Goal: Check status: Check status

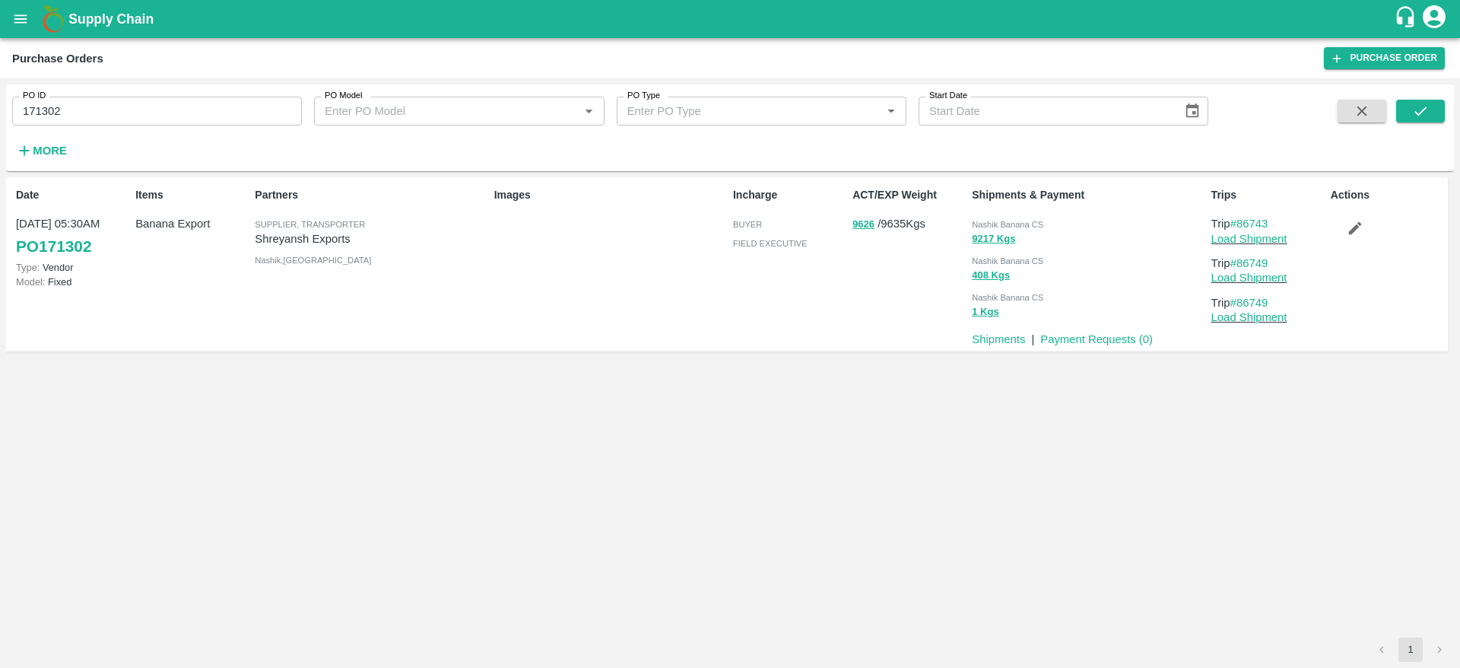
drag, startPoint x: 0, startPoint y: 0, endPoint x: 10, endPoint y: 11, distance: 15.1
click at [10, 11] on button "open drawer" at bounding box center [20, 19] width 35 height 35
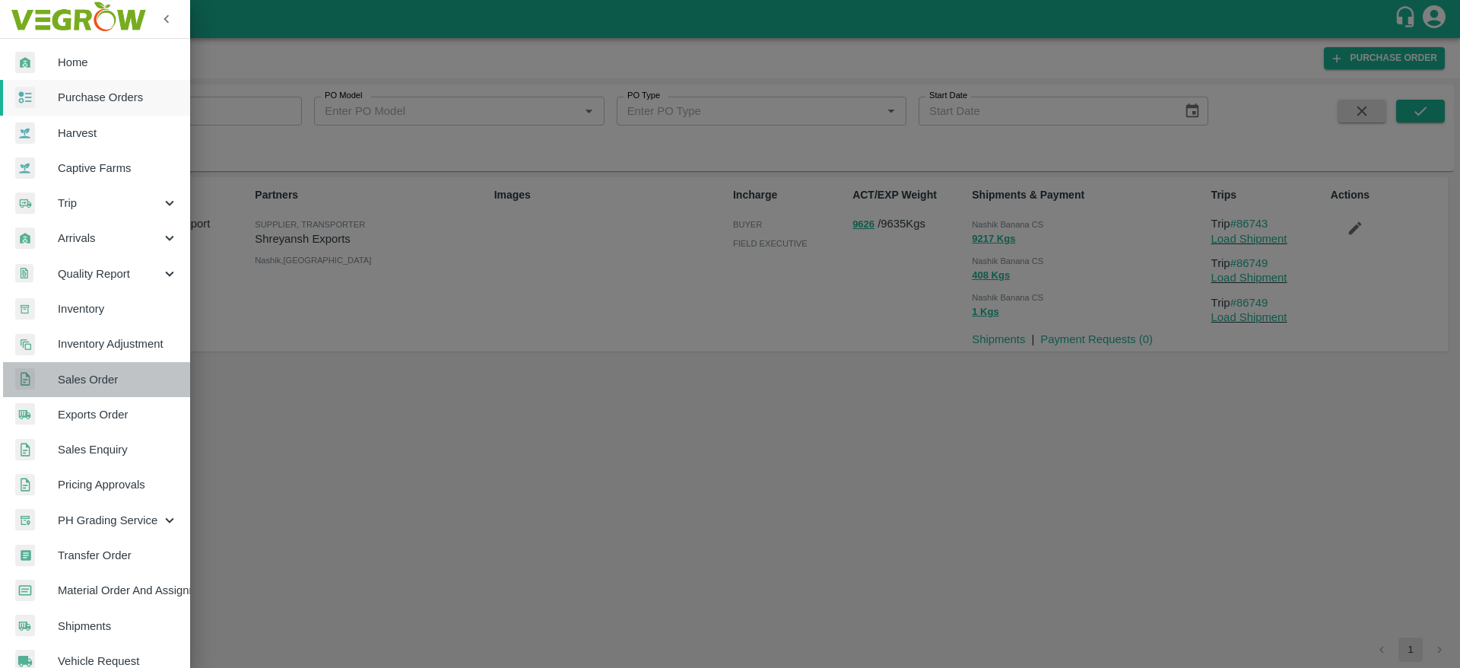
click at [100, 379] on span "Sales Order" at bounding box center [118, 379] width 120 height 17
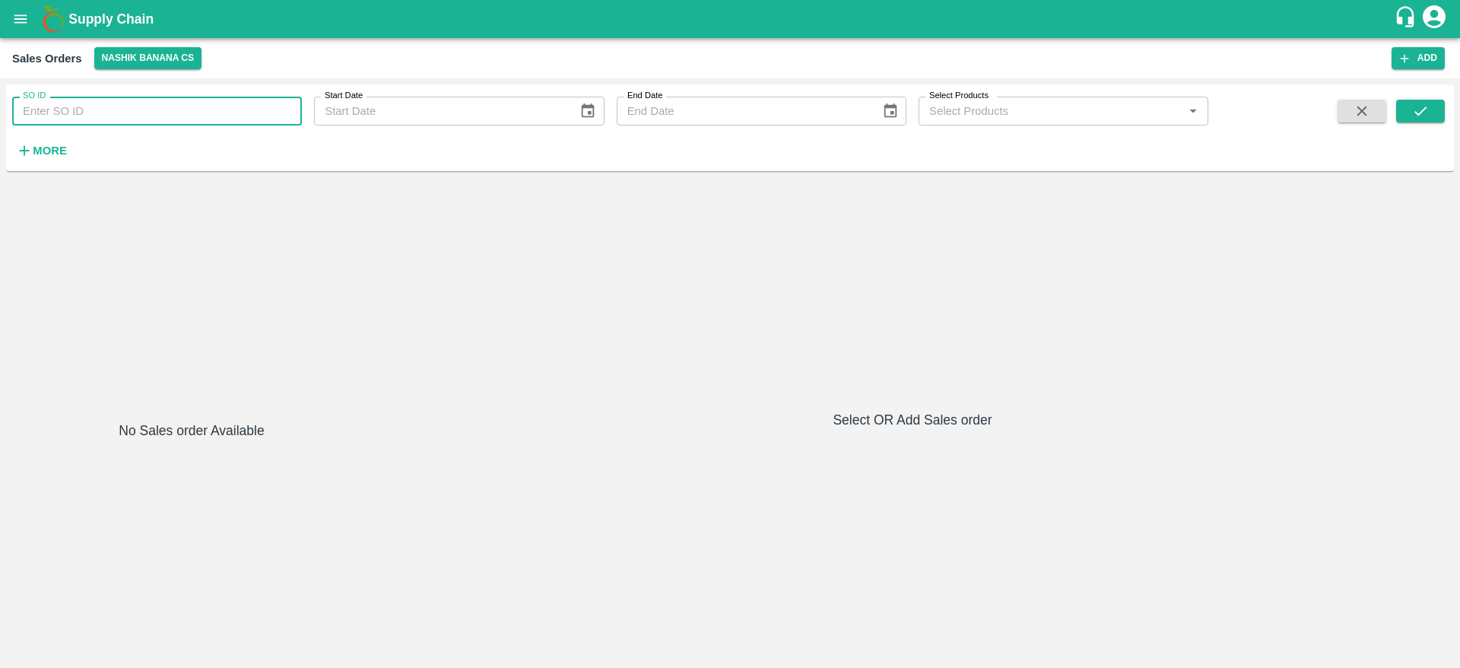
click at [193, 110] on input "SO ID" at bounding box center [157, 111] width 290 height 29
paste input "602599"
click at [1425, 111] on icon "submit" at bounding box center [1420, 111] width 17 height 17
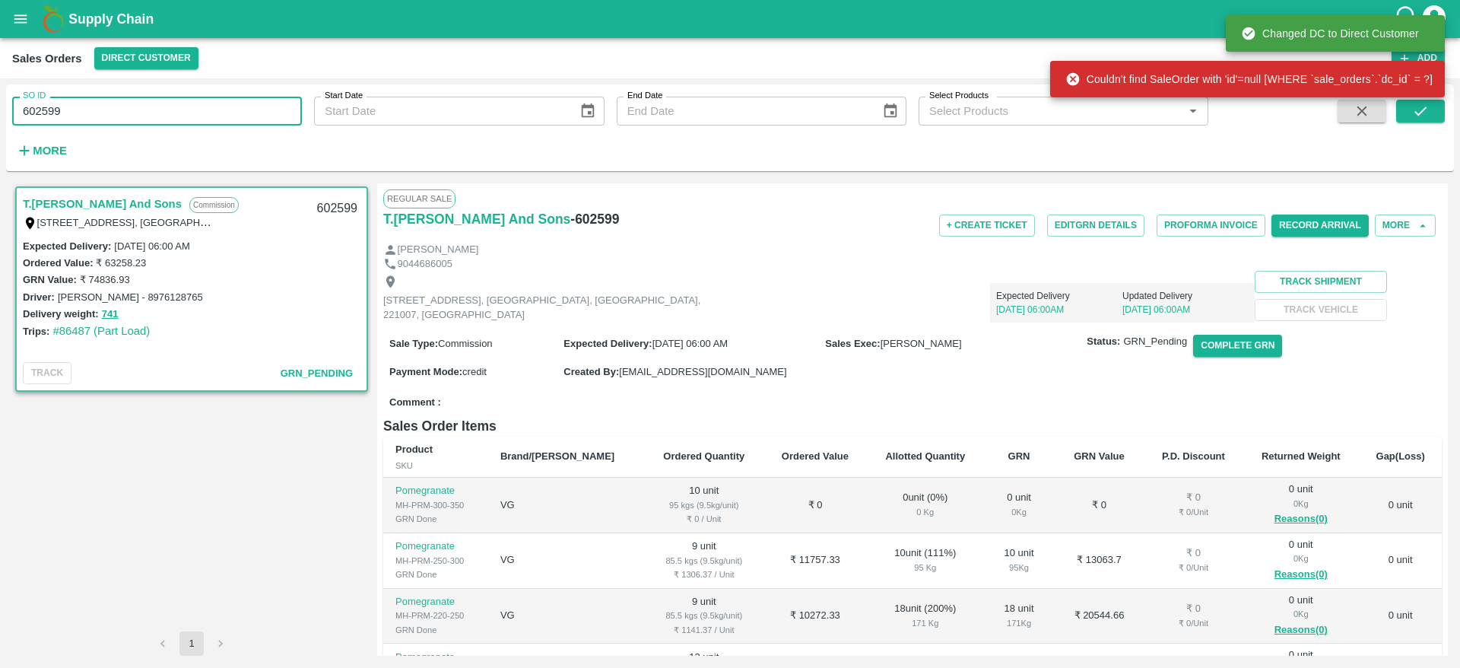
drag, startPoint x: 91, startPoint y: 102, endPoint x: 14, endPoint y: 103, distance: 77.6
click at [14, 103] on input "602599" at bounding box center [157, 111] width 290 height 29
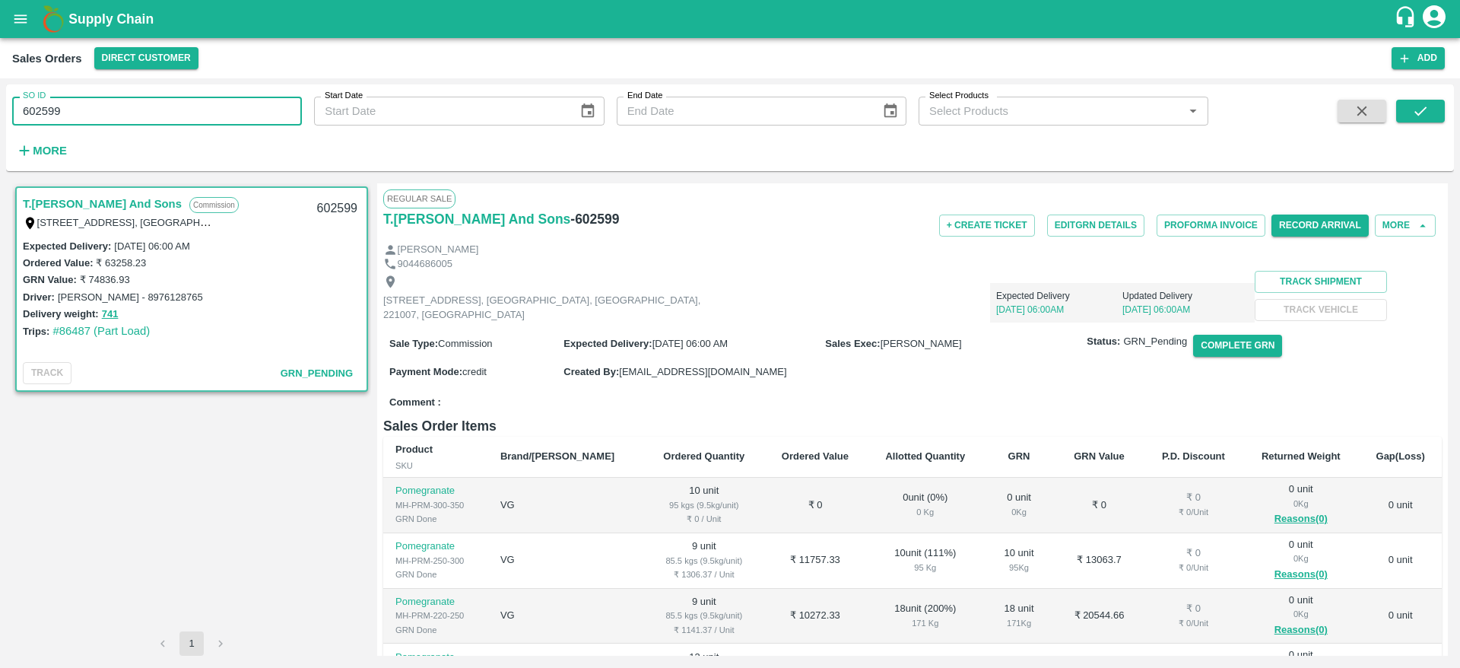
click at [14, 103] on input "602599" at bounding box center [157, 111] width 290 height 29
paste input "text"
drag, startPoint x: 143, startPoint y: 120, endPoint x: 15, endPoint y: 116, distance: 127.8
click at [15, 116] on input "602932602599" at bounding box center [157, 111] width 290 height 29
paste input "text"
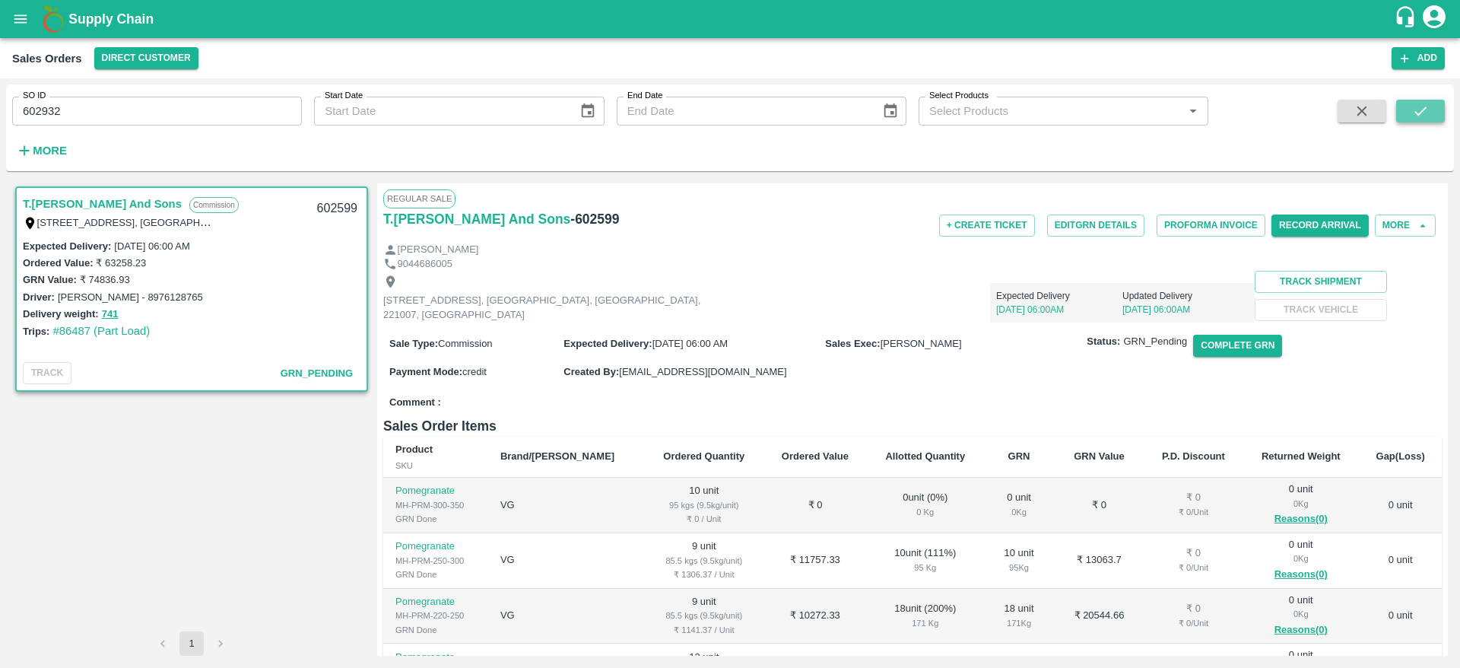
click at [1412, 110] on icon "submit" at bounding box center [1420, 111] width 17 height 17
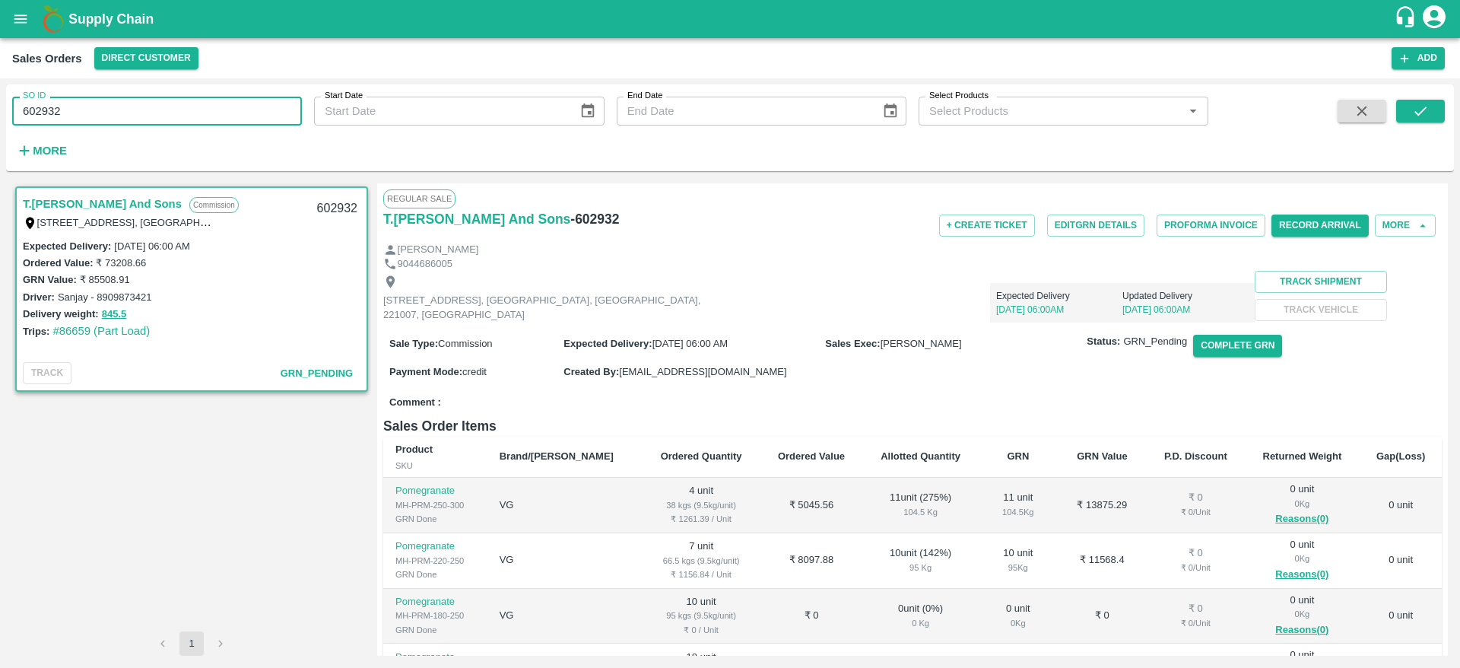
drag, startPoint x: 62, startPoint y: 106, endPoint x: 0, endPoint y: 117, distance: 63.4
click at [0, 117] on div "SO ID 602932 SO ID Start Date Start Date End Date End Date Select Products Sele…" at bounding box center [730, 372] width 1460 height 589
paste input "text"
type input "602599"
click at [1435, 110] on button "submit" at bounding box center [1420, 111] width 49 height 23
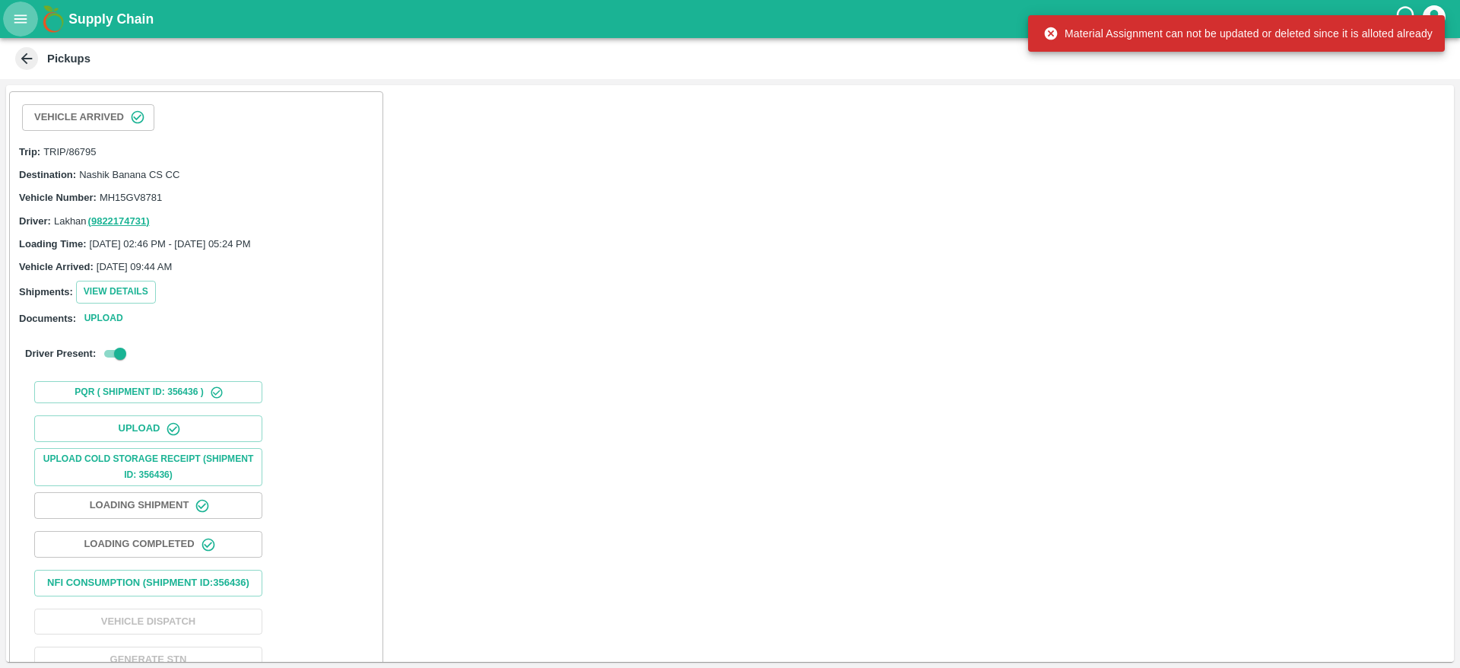
click at [23, 13] on icon "open drawer" at bounding box center [20, 19] width 17 height 17
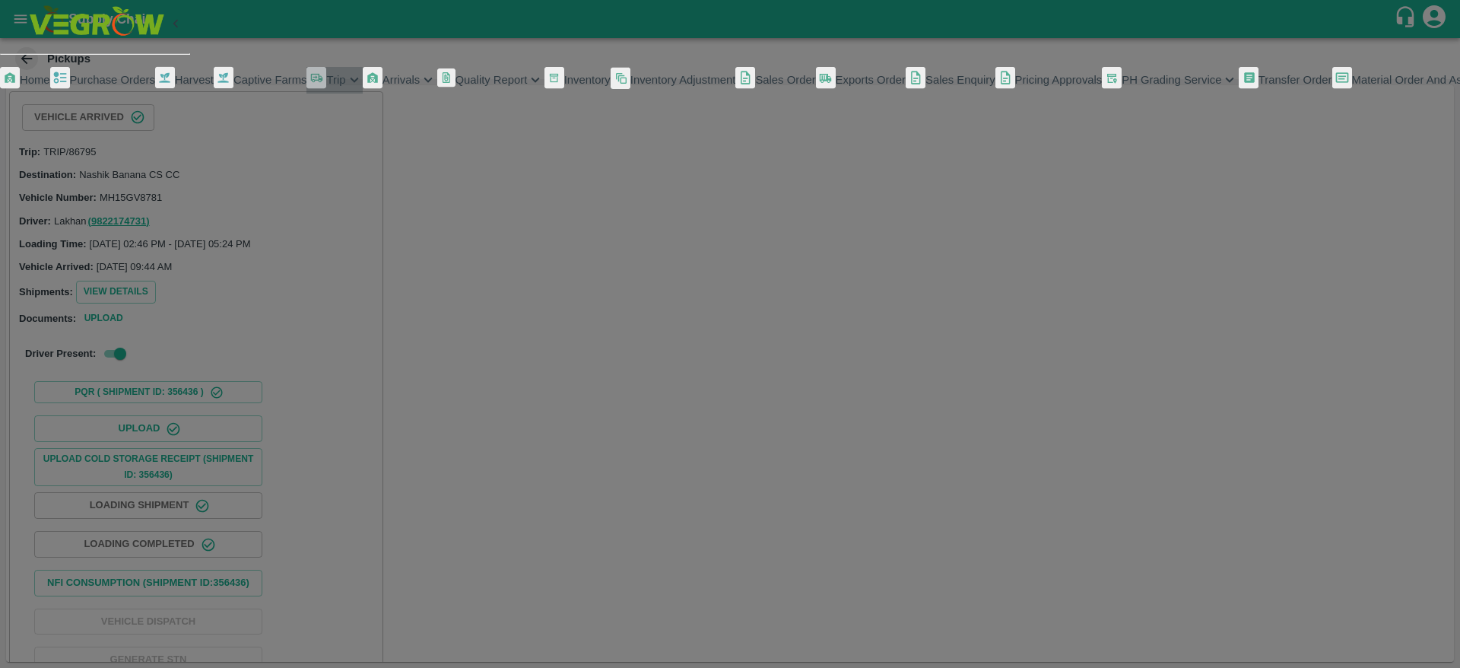
click at [326, 86] on span "Trip" at bounding box center [335, 80] width 19 height 12
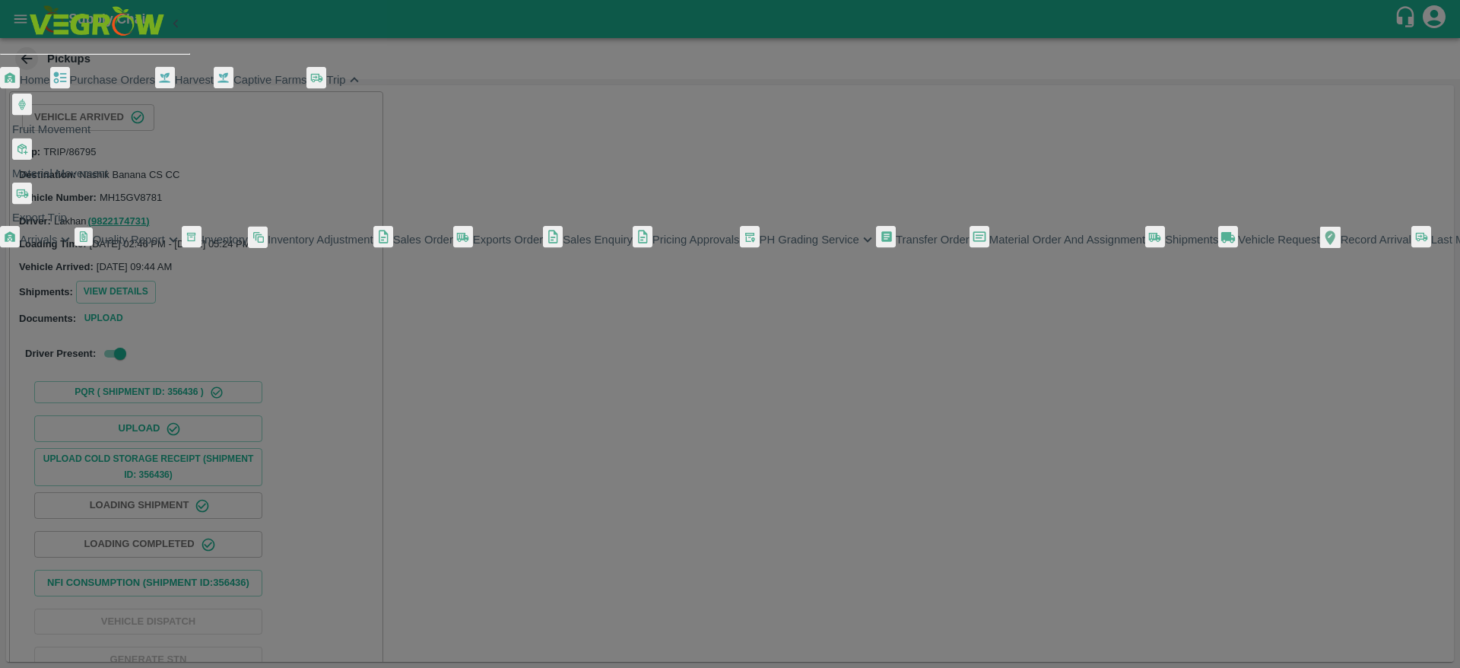
click at [90, 135] on span "Fruit Movement" at bounding box center [51, 129] width 78 height 12
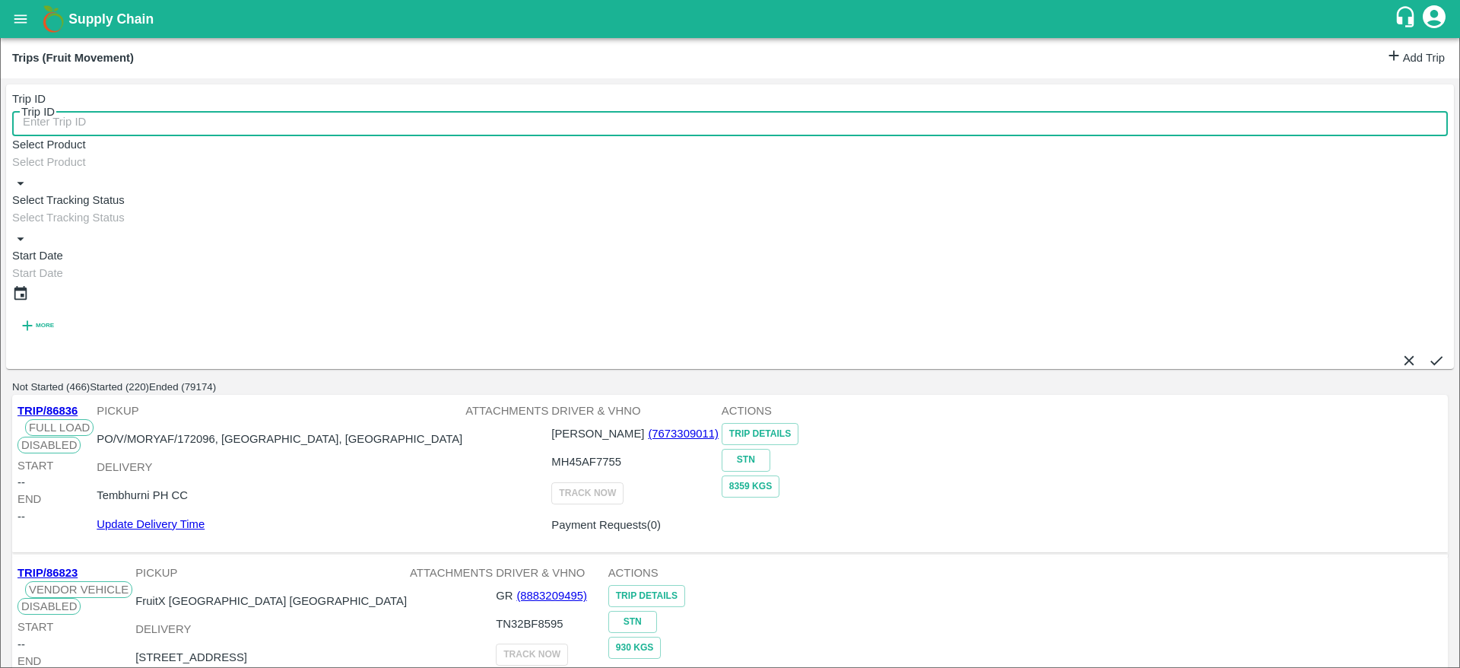
click at [196, 107] on input "Trip ID" at bounding box center [740, 121] width 1457 height 29
type input "86487"
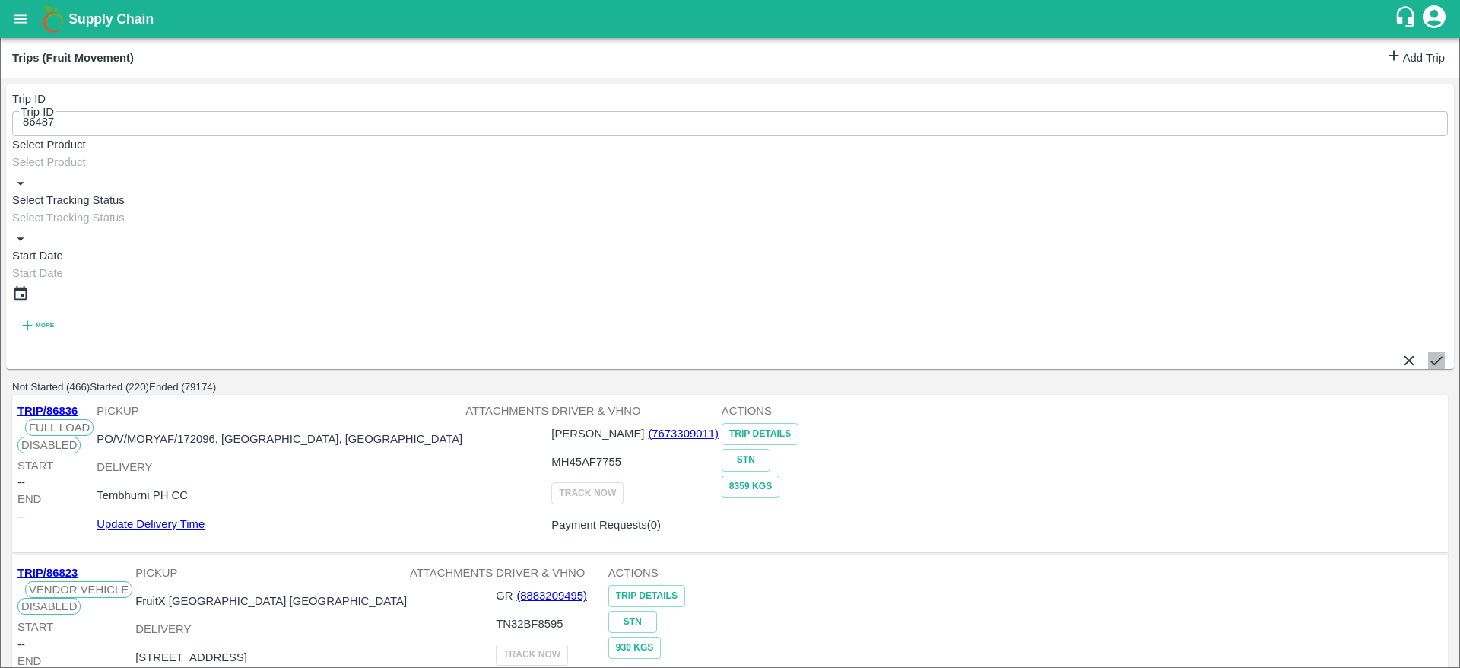
click at [1428, 352] on icon "submit" at bounding box center [1436, 360] width 17 height 17
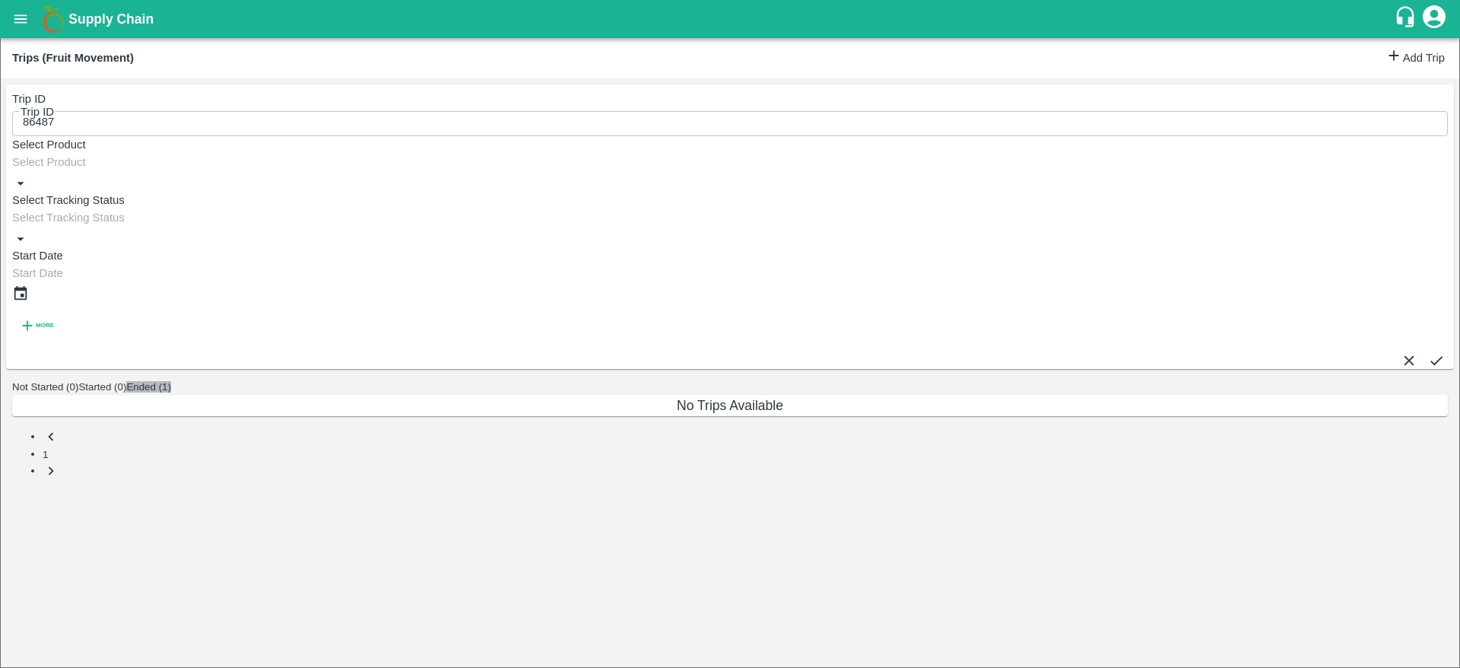
click at [171, 381] on button "Ended (1)" at bounding box center [148, 386] width 45 height 11
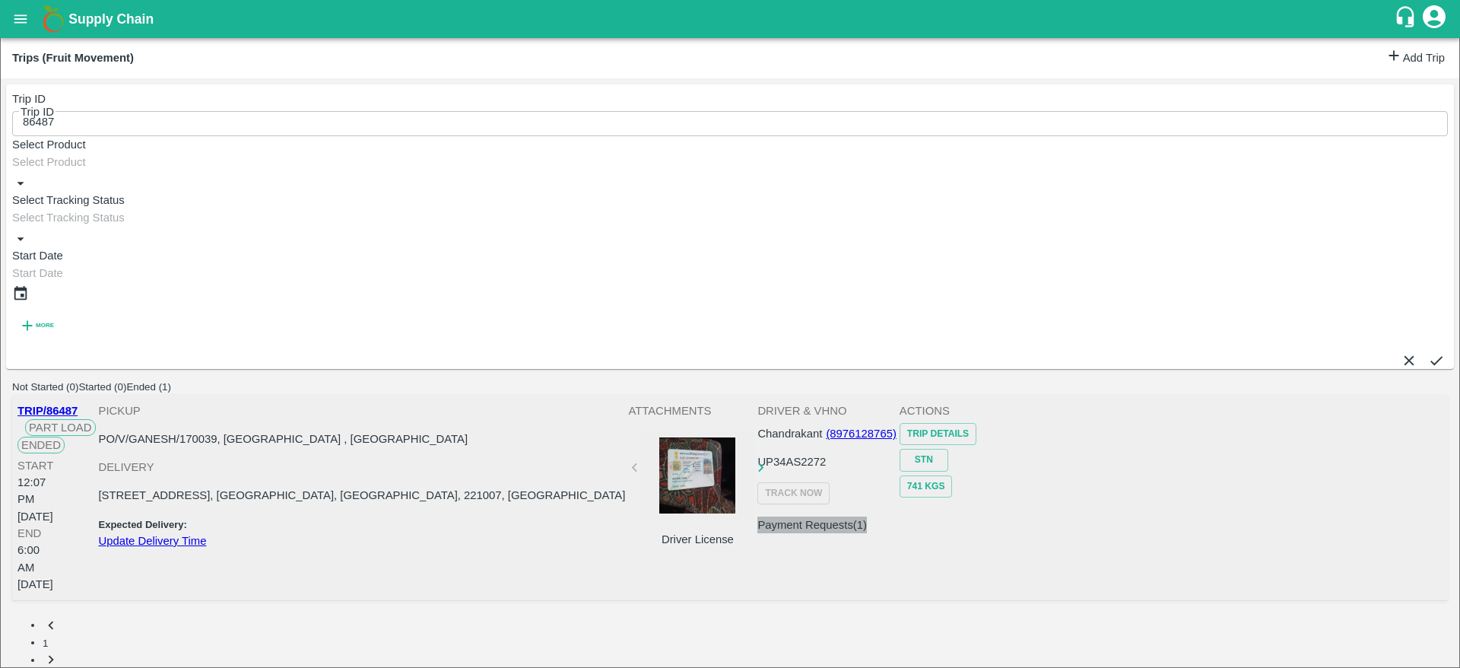
click at [867, 516] on link "Payment Requests( 1 )" at bounding box center [811, 524] width 109 height 17
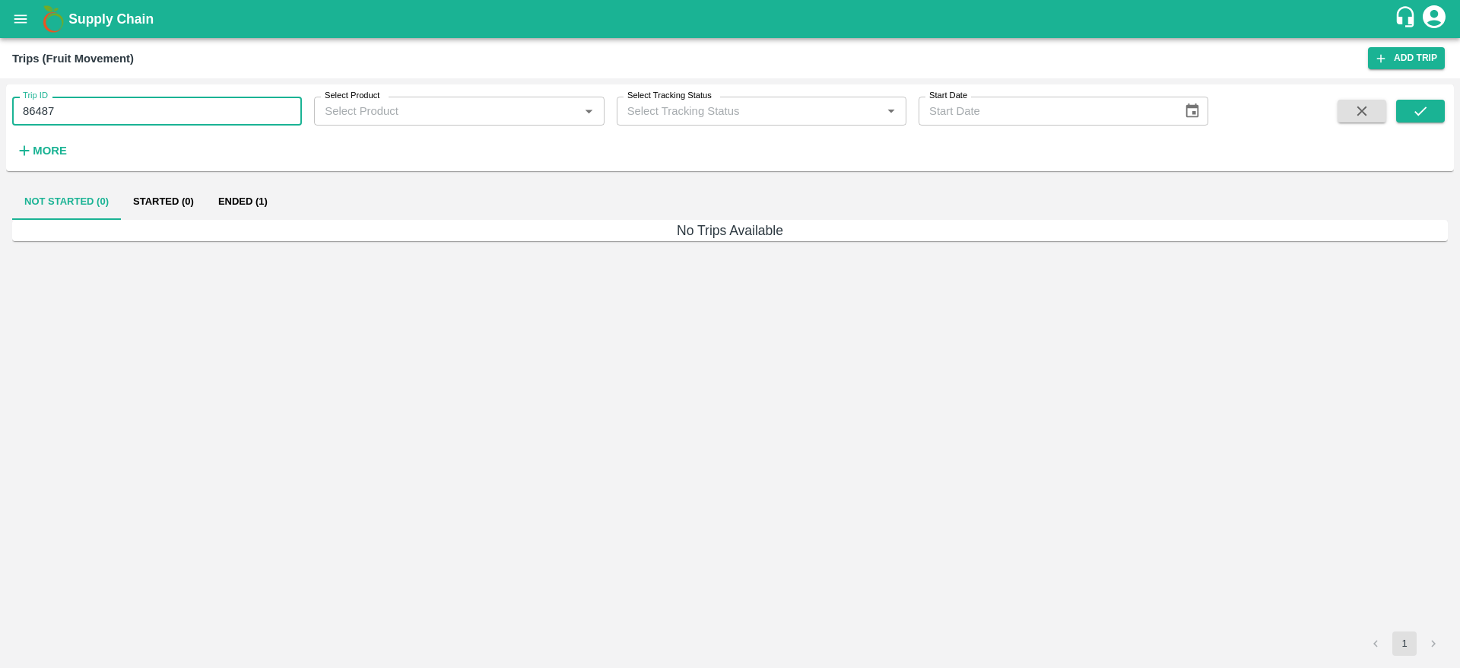
click at [138, 114] on input "86487" at bounding box center [157, 111] width 290 height 29
type input "86659"
click at [1410, 113] on button "submit" at bounding box center [1420, 111] width 49 height 23
click at [236, 198] on button "Ended (1)" at bounding box center [243, 201] width 74 height 36
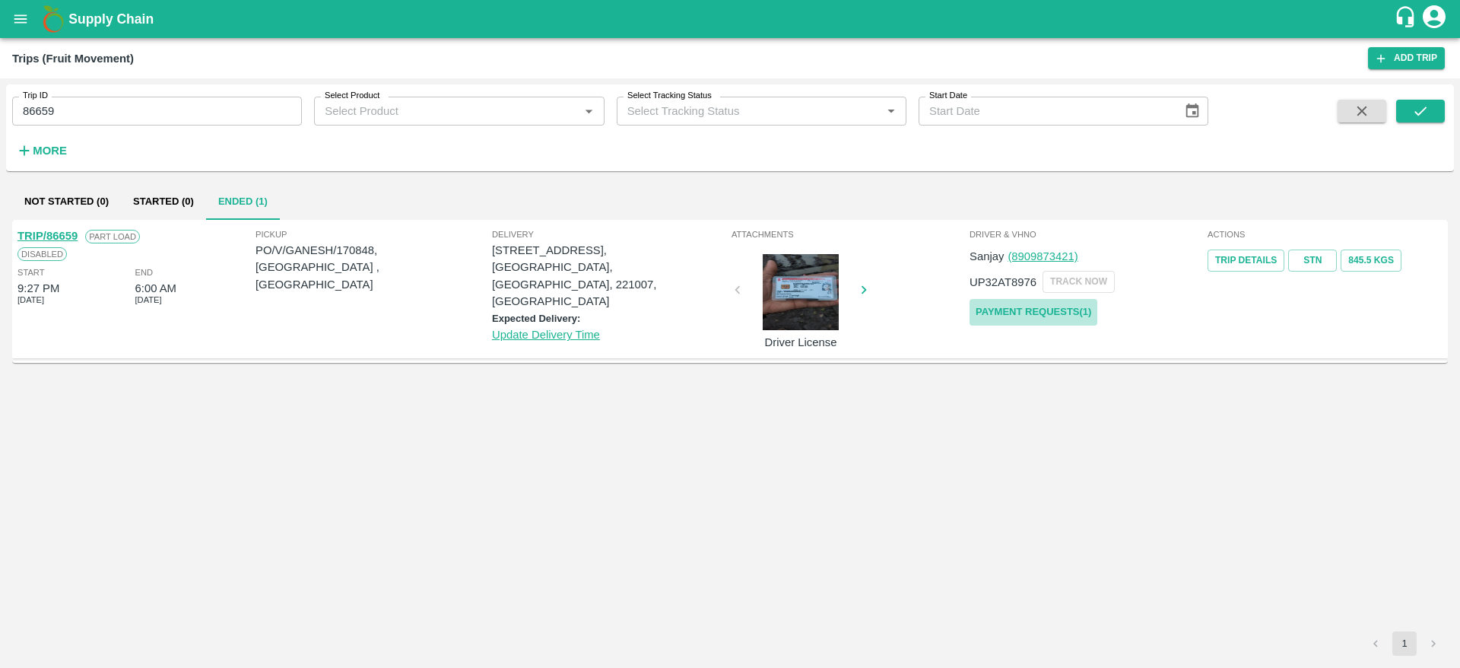
click at [1045, 310] on link "Payment Requests( 1 )" at bounding box center [1033, 312] width 128 height 27
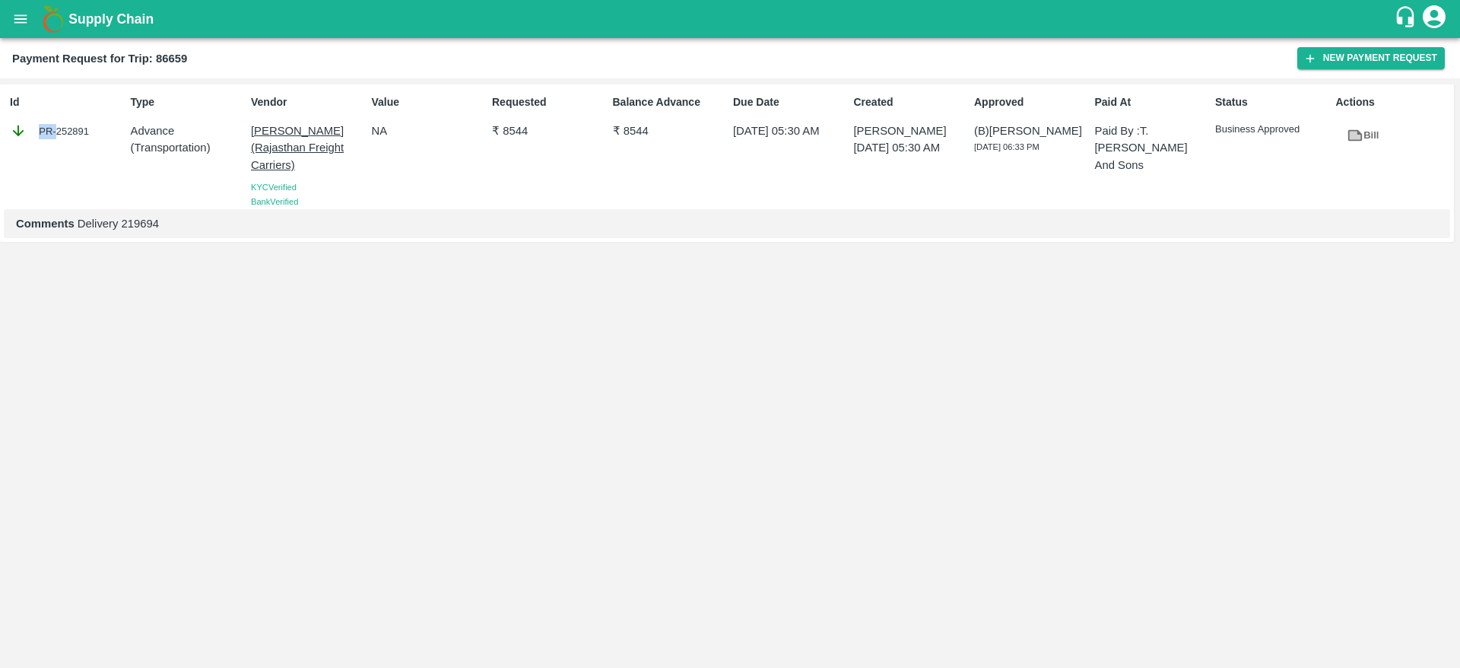
drag, startPoint x: 59, startPoint y: 126, endPoint x: 102, endPoint y: 125, distance: 43.3
click at [102, 125] on div "PR-252891" at bounding box center [67, 130] width 114 height 17
drag, startPoint x: 56, startPoint y: 125, endPoint x: 92, endPoint y: 129, distance: 35.9
click at [92, 129] on div "PR-252891" at bounding box center [67, 130] width 114 height 17
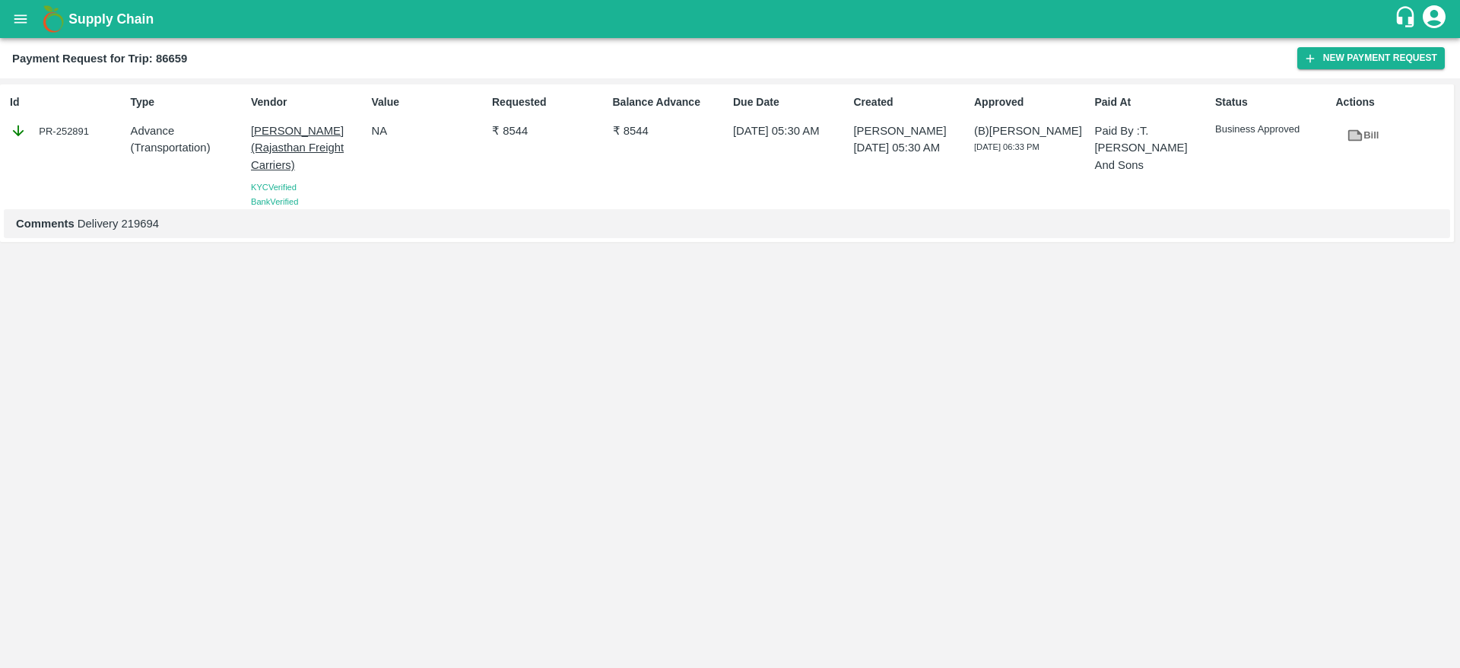
click at [92, 129] on div "PR-252891" at bounding box center [67, 130] width 114 height 17
drag, startPoint x: 92, startPoint y: 129, endPoint x: 72, endPoint y: 127, distance: 19.9
click at [72, 127] on div "PR-252891" at bounding box center [67, 130] width 114 height 17
copy div "PR-252891"
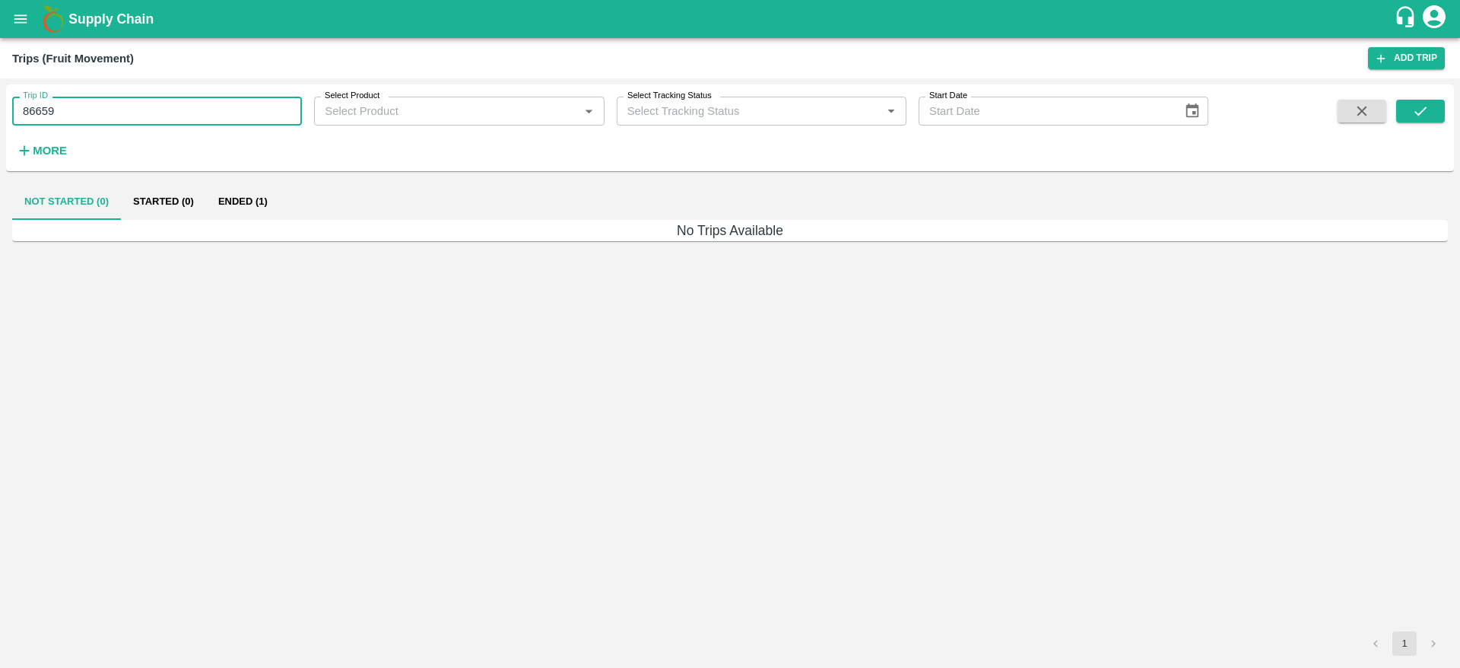
drag, startPoint x: 0, startPoint y: 0, endPoint x: 152, endPoint y: 119, distance: 193.3
click at [152, 119] on input "86659" at bounding box center [157, 111] width 290 height 29
type input "86487"
click at [1416, 118] on icon "submit" at bounding box center [1420, 111] width 17 height 17
click at [272, 197] on button "Ended (1)" at bounding box center [243, 201] width 74 height 36
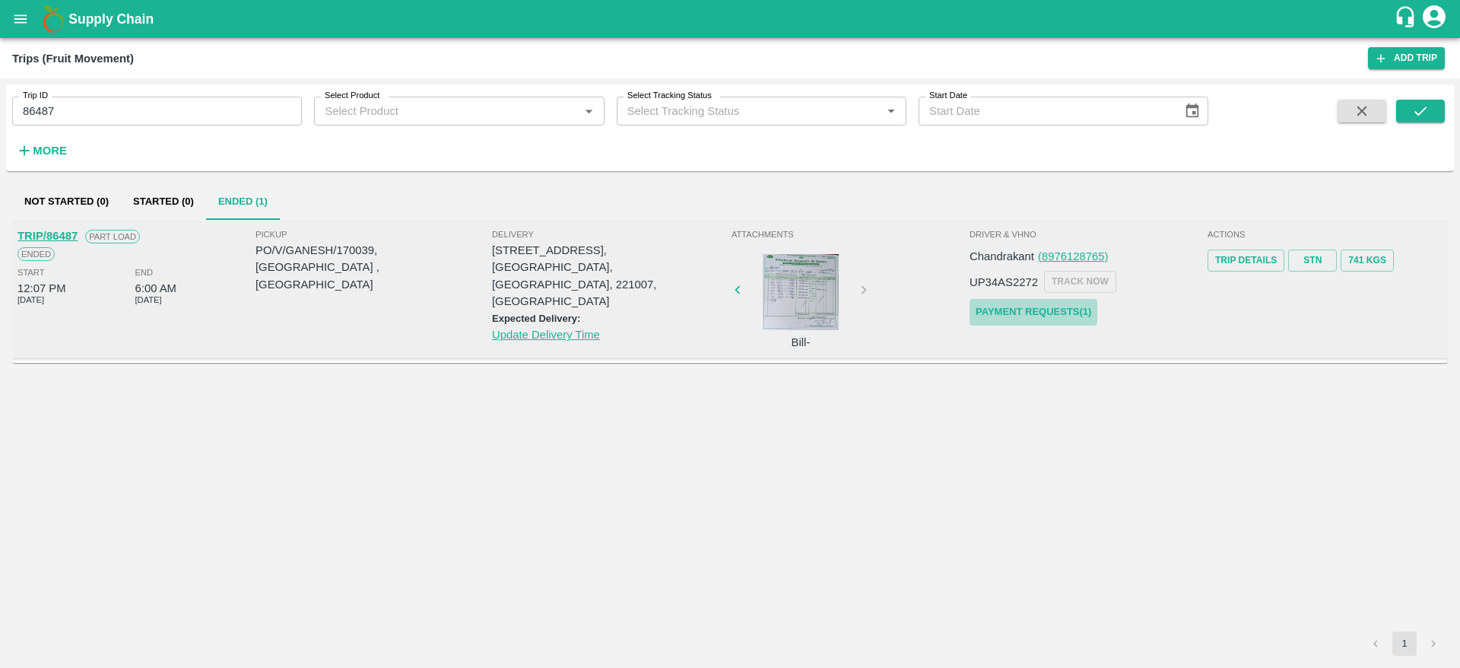
click at [1059, 312] on link "Payment Requests( 1 )" at bounding box center [1033, 312] width 128 height 27
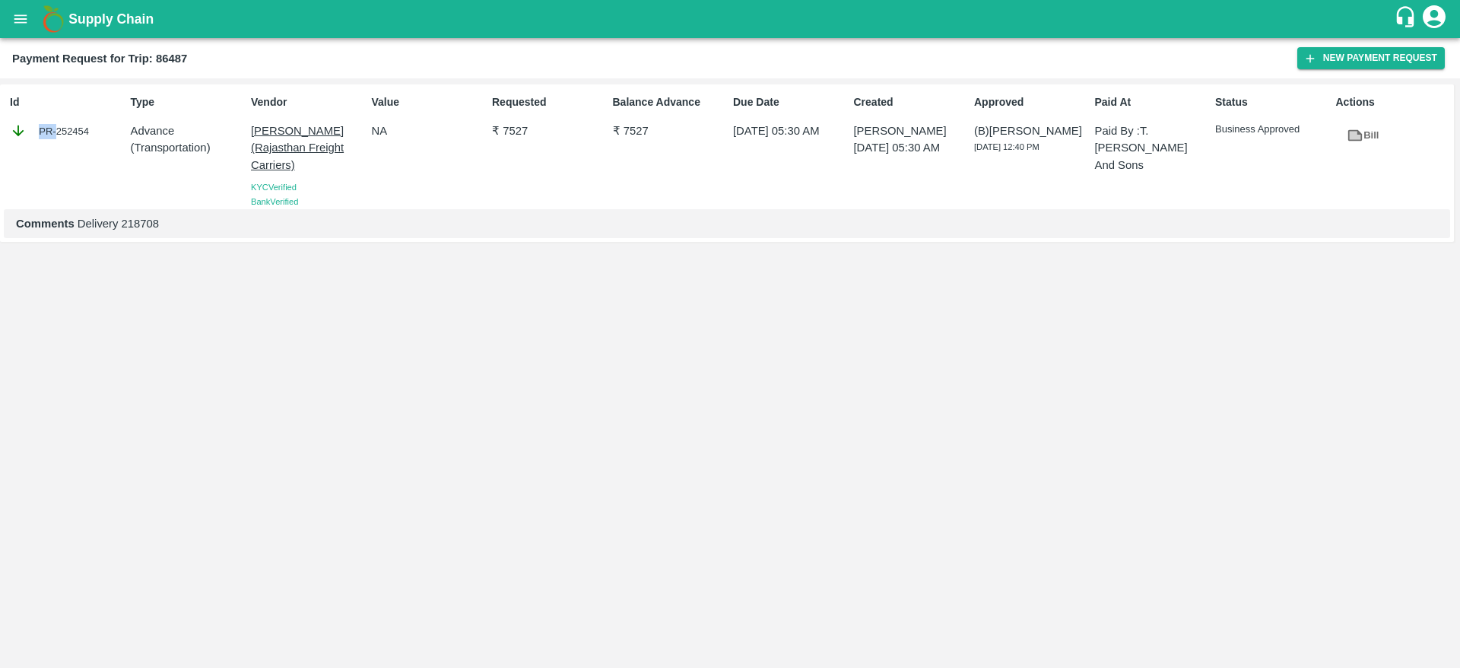
drag, startPoint x: 58, startPoint y: 131, endPoint x: 96, endPoint y: 127, distance: 38.2
click at [96, 127] on div "PR-252454" at bounding box center [67, 130] width 114 height 17
click at [62, 126] on div "PR-252454" at bounding box center [67, 130] width 114 height 17
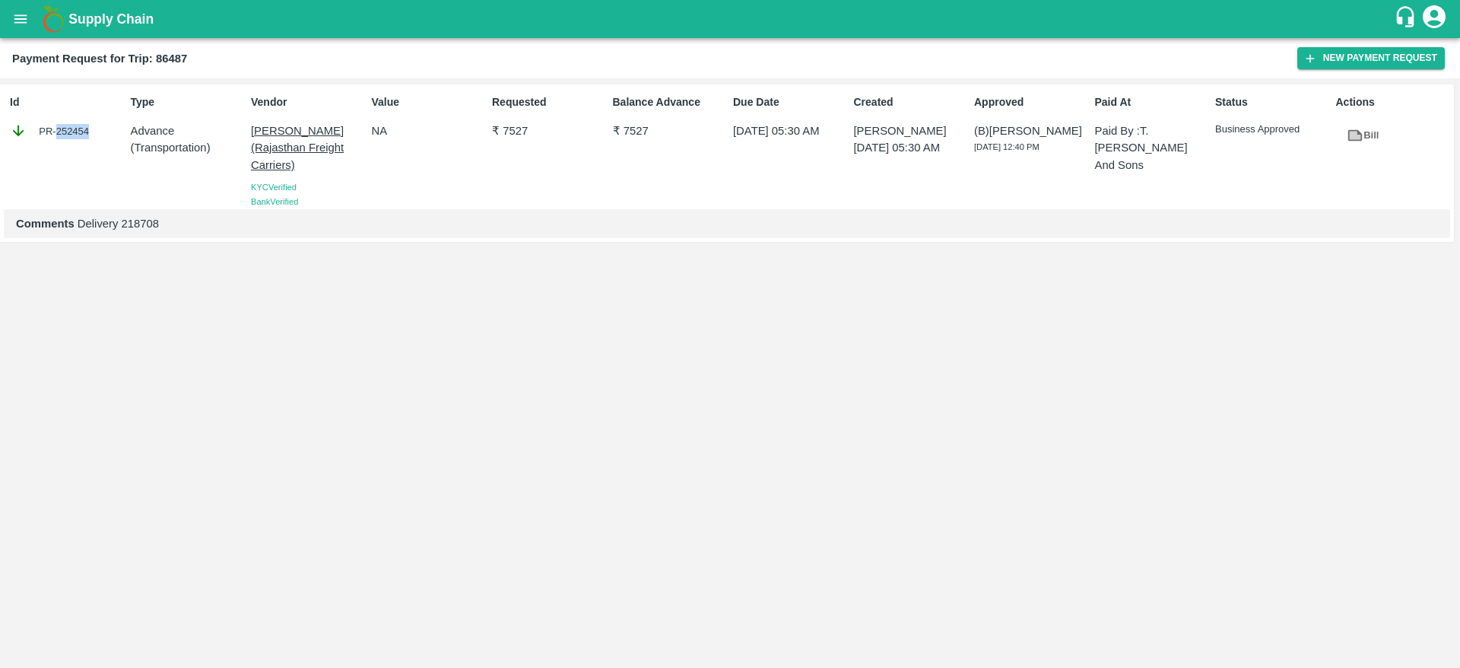
drag, startPoint x: 58, startPoint y: 126, endPoint x: 96, endPoint y: 140, distance: 40.4
click at [96, 140] on div "Id PR-252454" at bounding box center [64, 148] width 120 height 121
copy div "252454"
